Goal: Task Accomplishment & Management: Complete application form

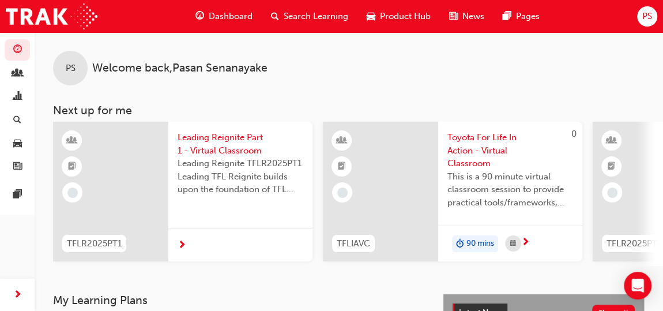
click at [186, 241] on div at bounding box center [240, 244] width 144 height 33
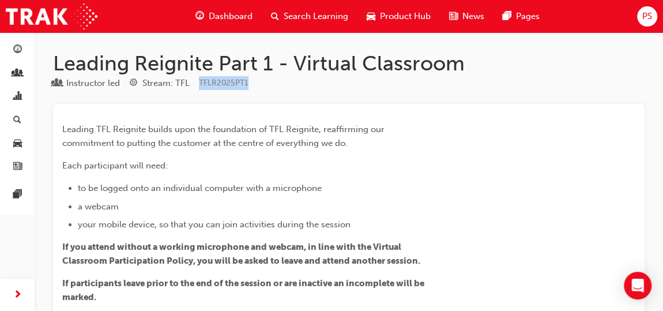
drag, startPoint x: 252, startPoint y: 81, endPoint x: 199, endPoint y: 82, distance: 53.0
click at [199, 82] on div "Instructor led Stream: TFL TFLR2025PT1" at bounding box center [348, 85] width 591 height 19
copy span "TFLR2025PT1"
click at [470, 146] on div "Leading TFL Reignite builds upon the foundation of TFL Reignite, reaffirming ou…" at bounding box center [348, 314] width 573 height 403
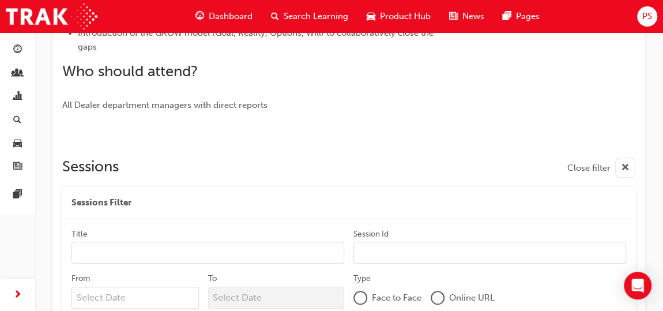
scroll to position [419, 0]
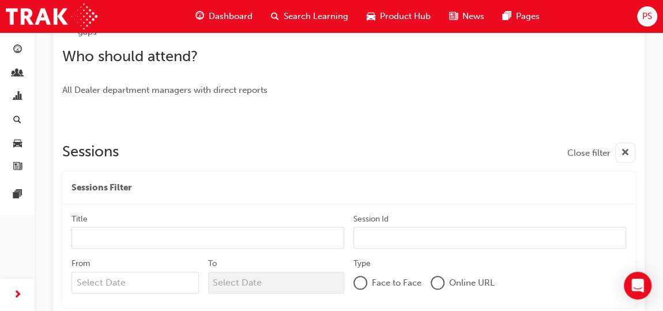
click at [469, 238] on input "Session Id" at bounding box center [489, 238] width 273 height 22
paste input "TFLR2025PT1"
type input "TFLR2025PT1"
click at [285, 234] on input "Title" at bounding box center [207, 238] width 273 height 22
type input "Pre-Delivery Manager"
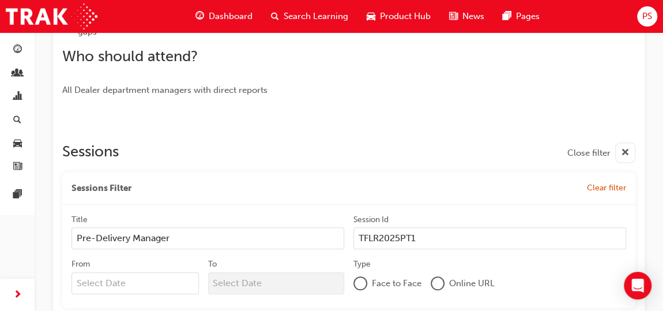
click at [434, 288] on div at bounding box center [438, 283] width 14 height 14
click at [395, 119] on div at bounding box center [348, 119] width 573 height 9
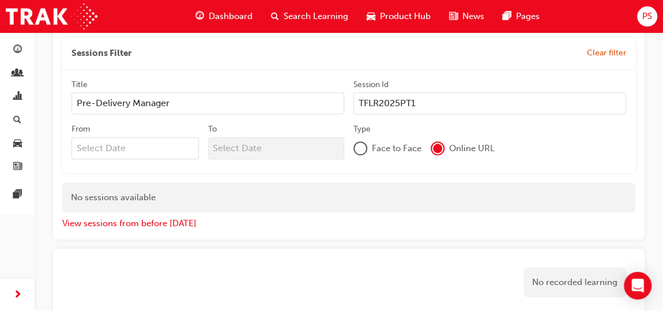
scroll to position [608, 0]
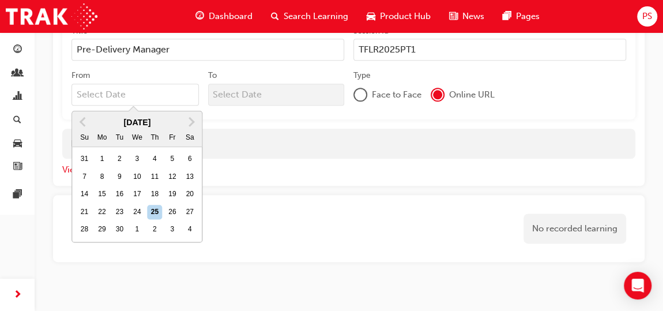
click at [174, 92] on input "From Previous Month Next Month [DATE] Su Mo Tu We Th Fr Sa 31 1 2 3 4 5 6 7 8 9…" at bounding box center [134, 95] width 127 height 22
click at [118, 189] on div "16" at bounding box center [119, 194] width 15 height 15
click at [118, 105] on input "From Previous Month Next Month [DATE] Su Mo Tu We Th Fr Sa 31 1 2 3 4 5 6 7 8 9…" at bounding box center [134, 95] width 127 height 22
type input "[DATE]"
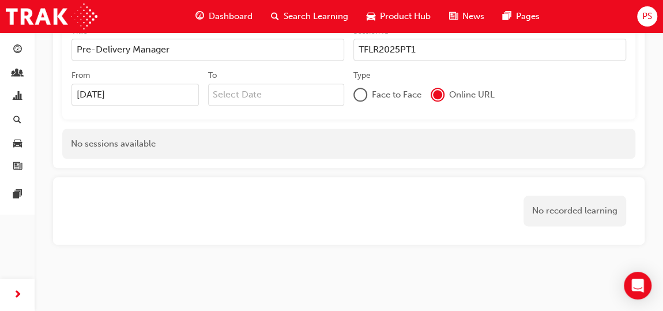
click at [519, 97] on div "Face to Face Online URL" at bounding box center [489, 95] width 273 height 22
